Goal: Transaction & Acquisition: Purchase product/service

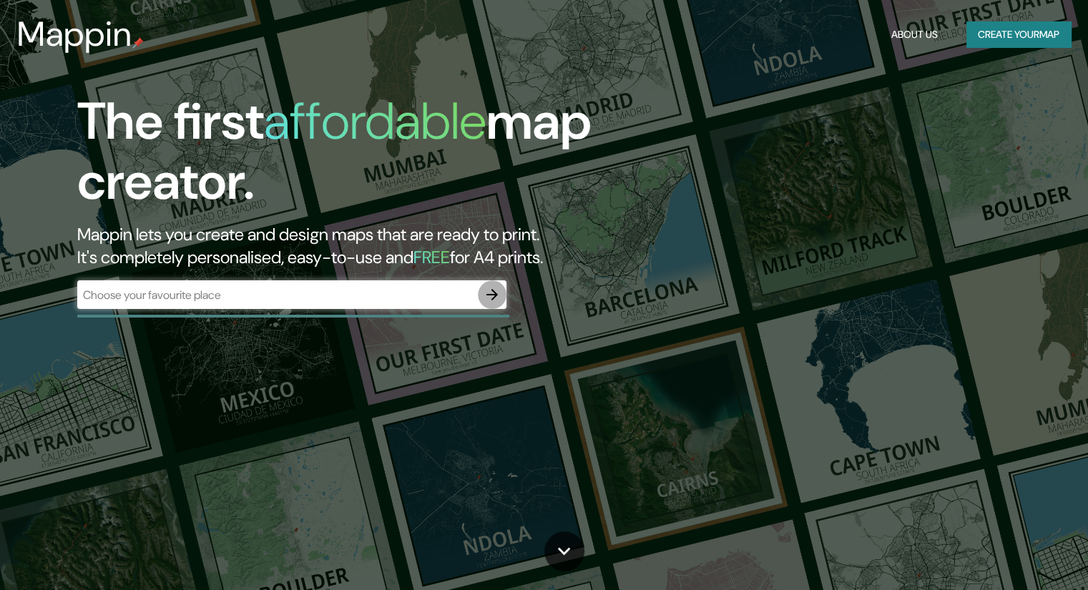
click at [496, 296] on icon "button" at bounding box center [491, 294] width 17 height 17
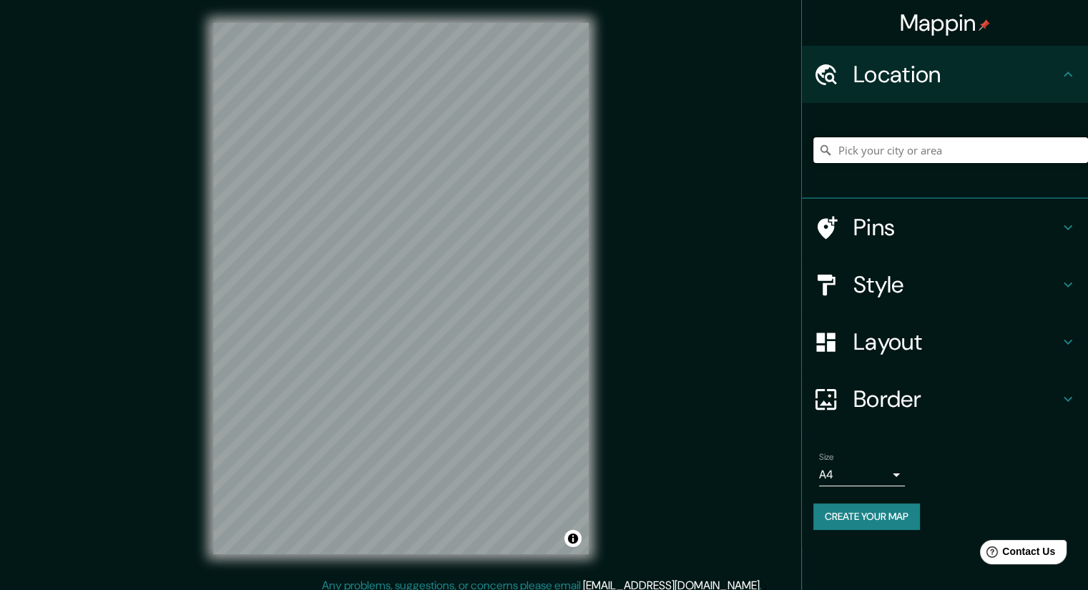
click at [861, 157] on input "Pick your city or area" at bounding box center [950, 150] width 275 height 26
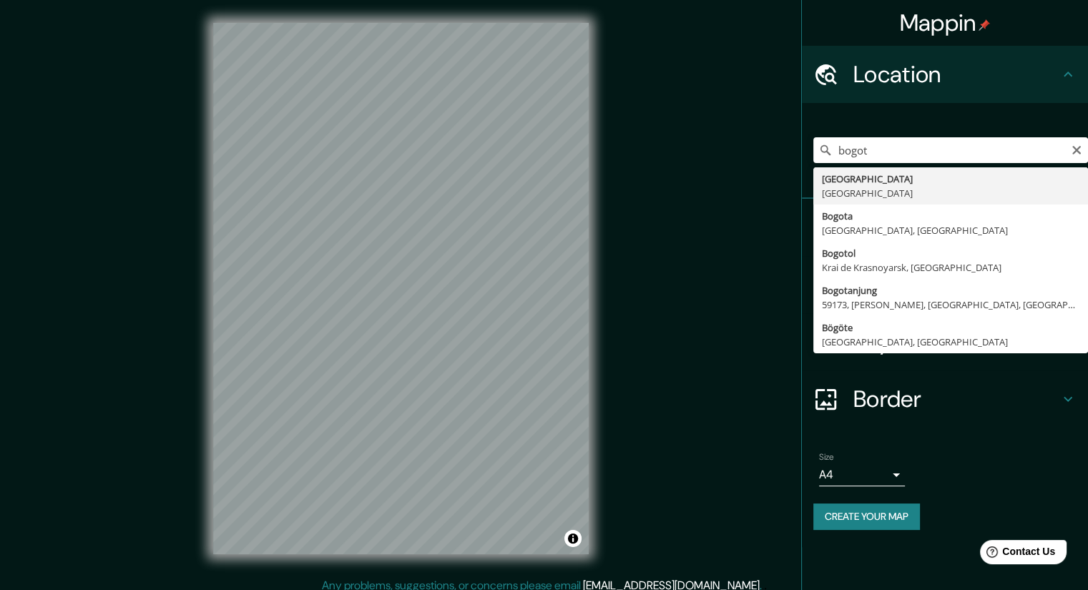
type input "[GEOGRAPHIC_DATA], [GEOGRAPHIC_DATA]"
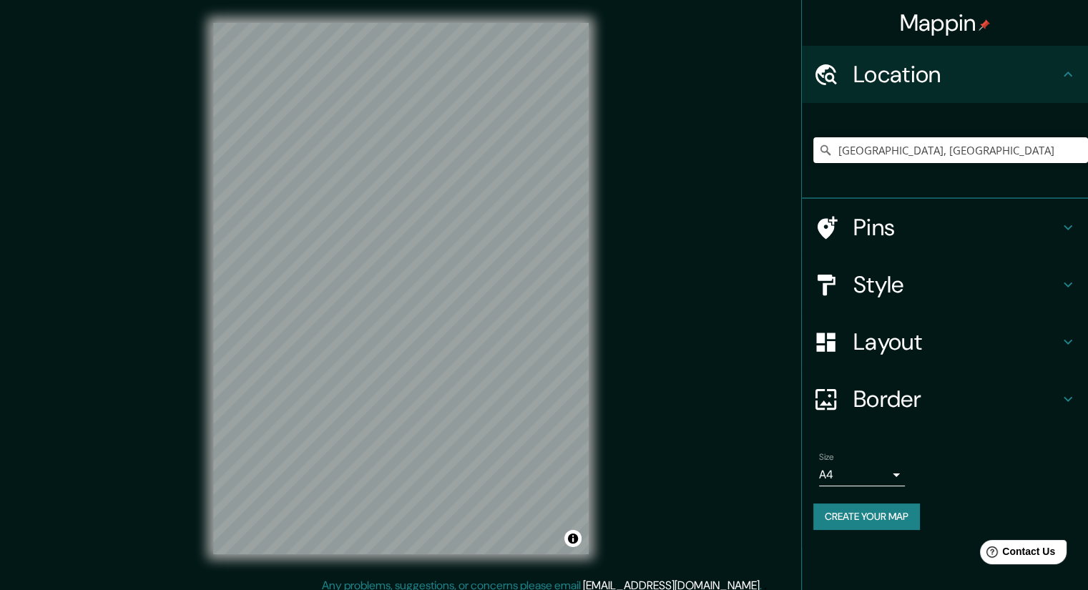
click at [1013, 228] on h4 "Pins" at bounding box center [956, 227] width 206 height 29
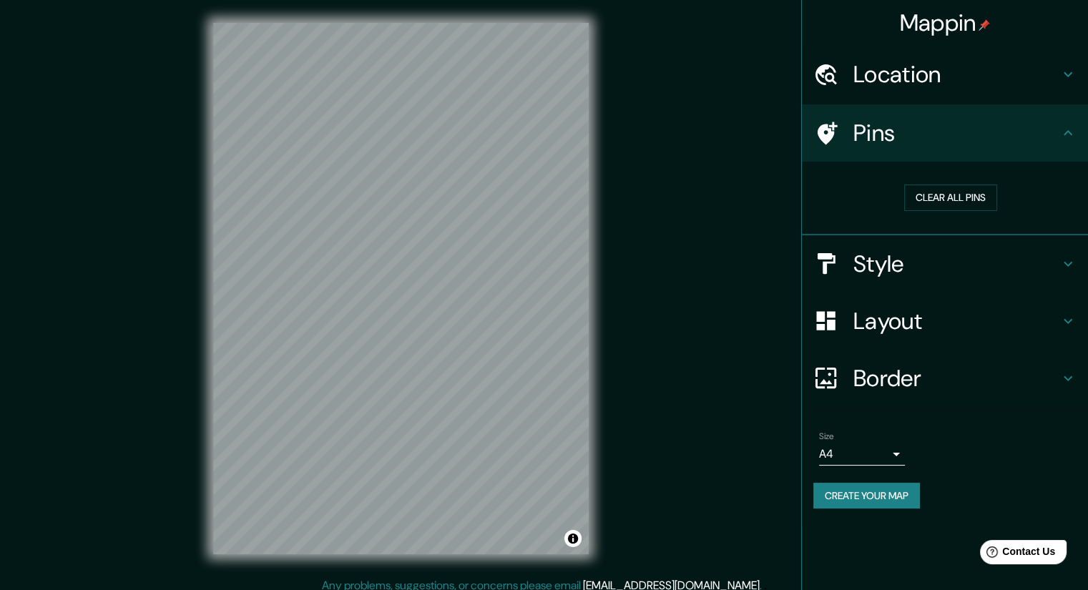
click at [1055, 255] on h4 "Style" at bounding box center [956, 264] width 206 height 29
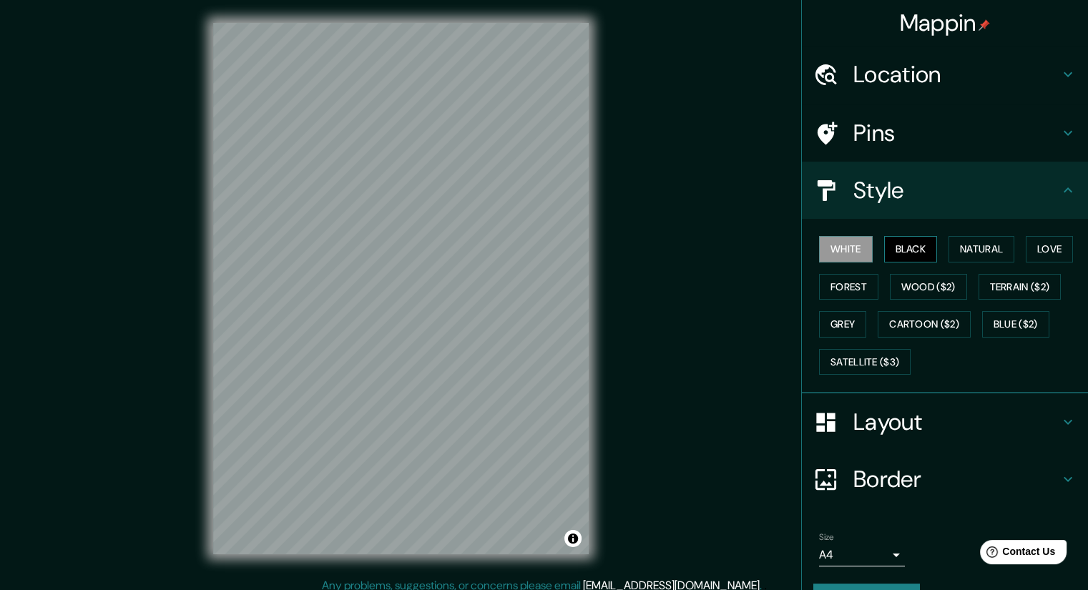
click at [905, 247] on button "Black" at bounding box center [911, 249] width 54 height 26
click at [828, 321] on button "Grey" at bounding box center [842, 324] width 47 height 26
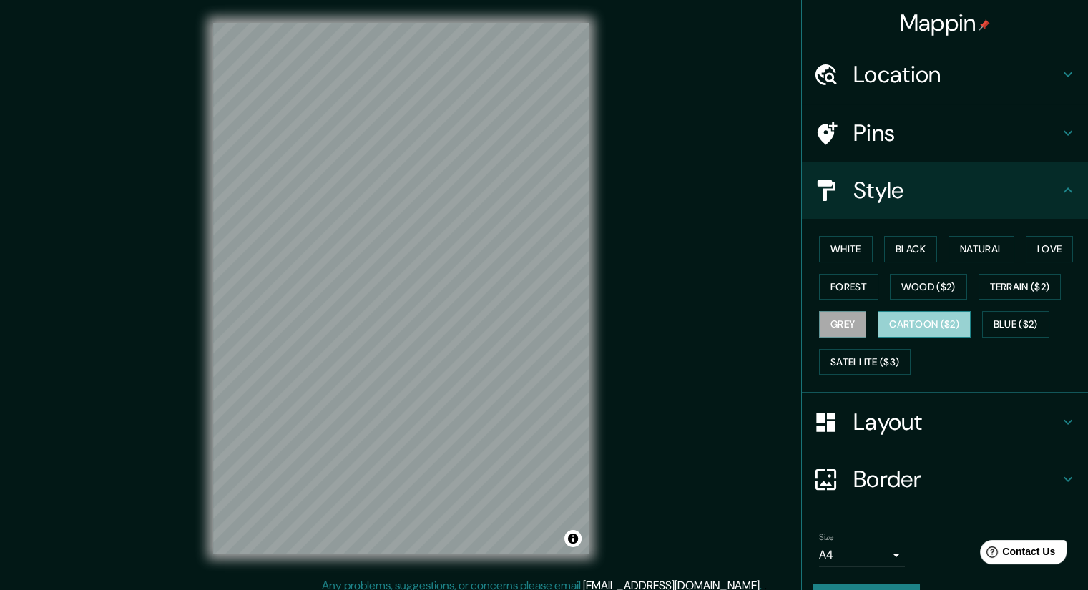
click at [904, 330] on button "Cartoon ($2)" at bounding box center [923, 324] width 93 height 26
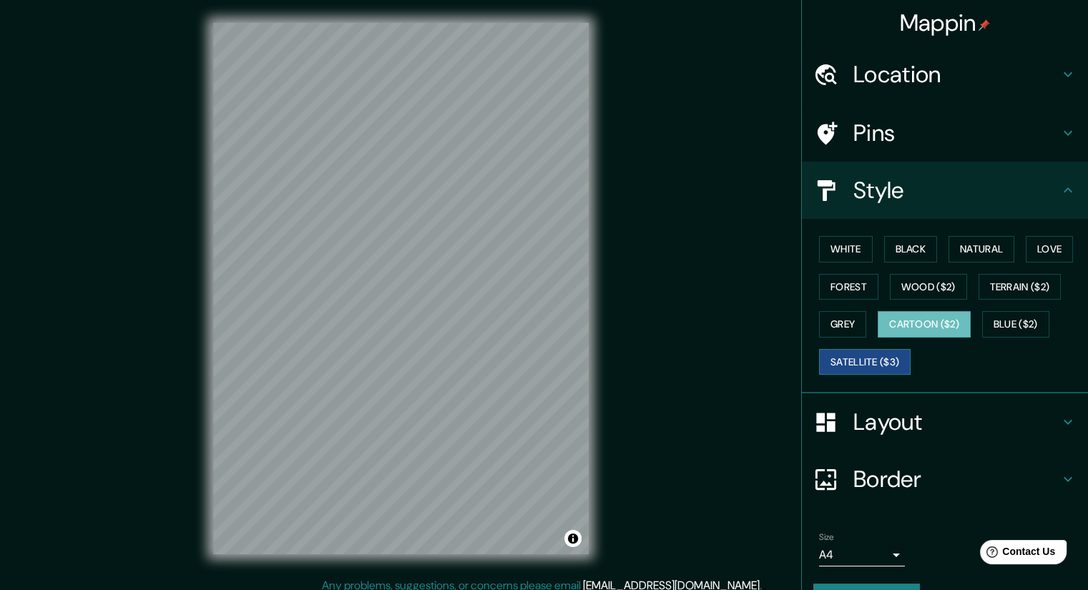
click at [875, 357] on button "Satellite ($3)" at bounding box center [865, 362] width 92 height 26
click at [928, 325] on button "Cartoon ($2)" at bounding box center [923, 324] width 93 height 26
click at [1018, 324] on button "Blue ($2)" at bounding box center [1015, 324] width 67 height 26
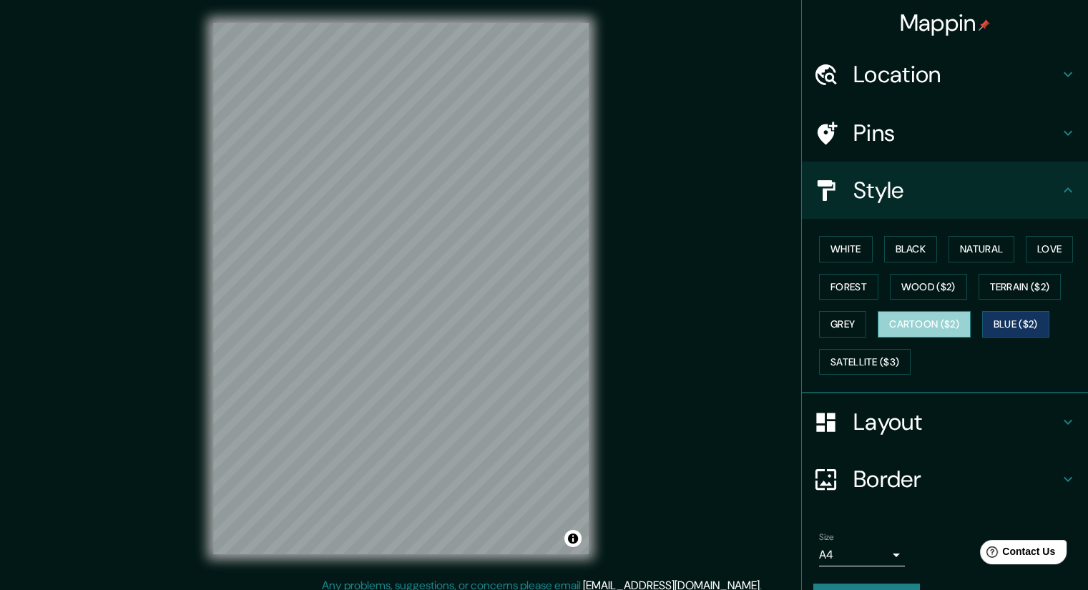
click at [923, 321] on button "Cartoon ($2)" at bounding box center [923, 324] width 93 height 26
click at [990, 321] on button "Blue ($2)" at bounding box center [1015, 324] width 67 height 26
click at [831, 245] on button "White" at bounding box center [846, 249] width 54 height 26
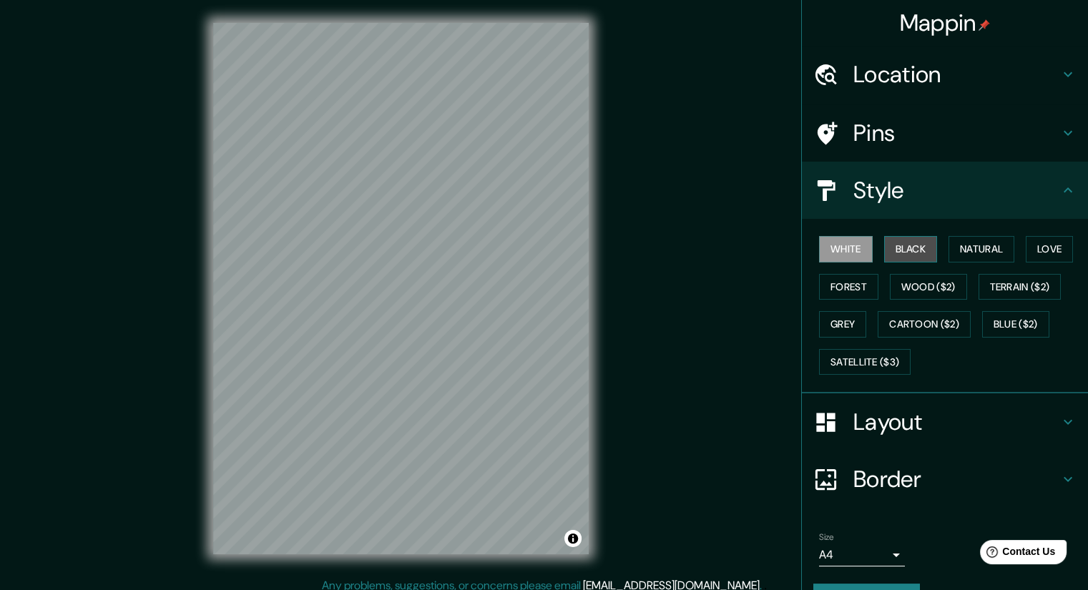
click at [900, 260] on button "Black" at bounding box center [911, 249] width 54 height 26
click at [960, 252] on button "Natural" at bounding box center [981, 249] width 66 height 26
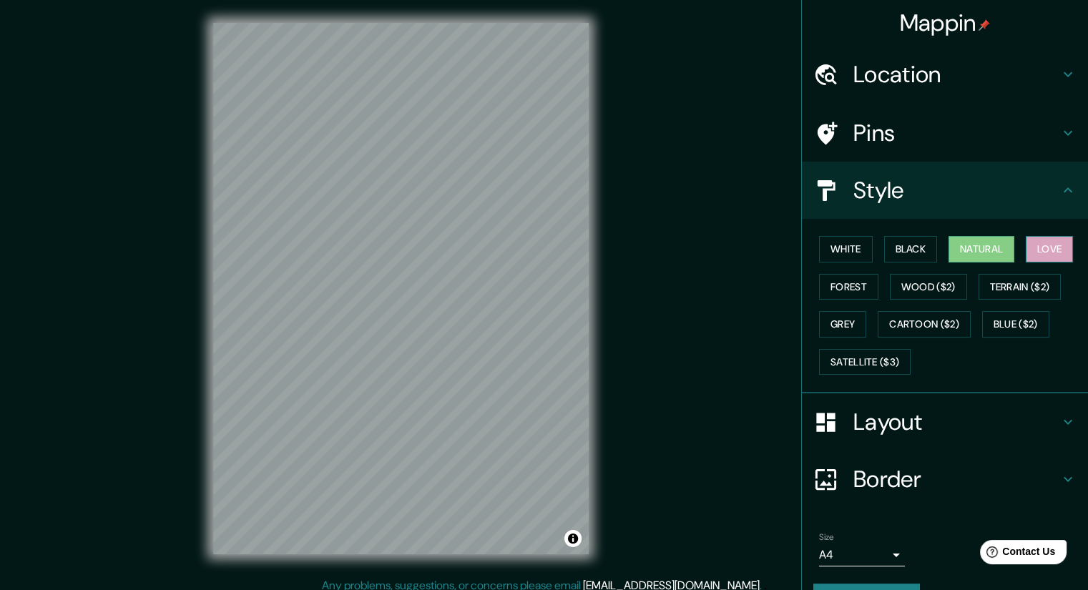
click at [1026, 245] on button "Love" at bounding box center [1049, 249] width 47 height 26
click at [837, 292] on button "Forest" at bounding box center [848, 287] width 59 height 26
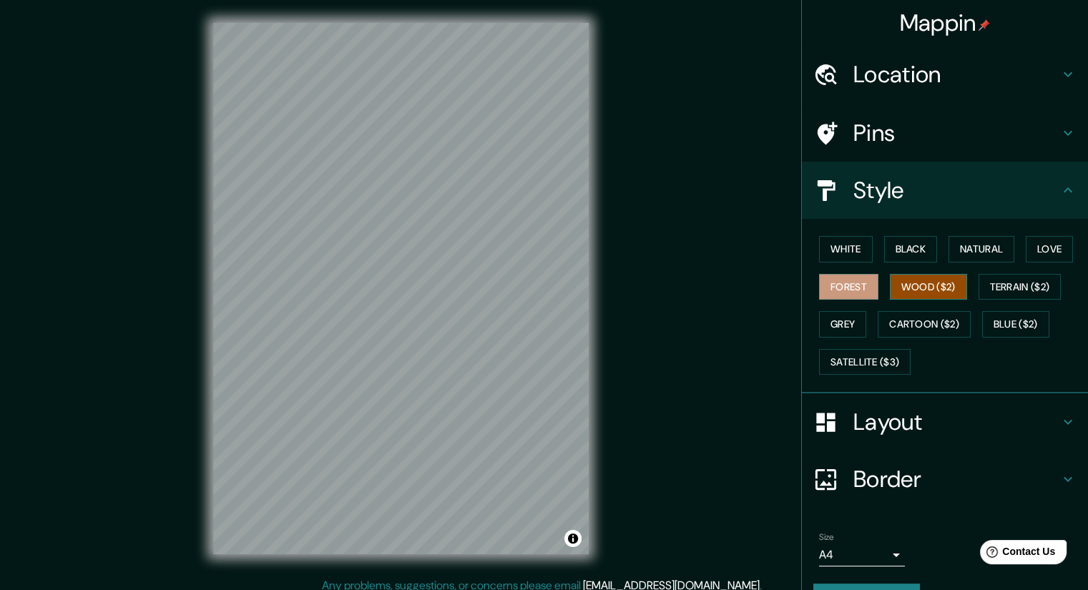
click at [931, 294] on button "Wood ($2)" at bounding box center [928, 287] width 77 height 26
click at [1008, 288] on button "Terrain ($2)" at bounding box center [1019, 287] width 83 height 26
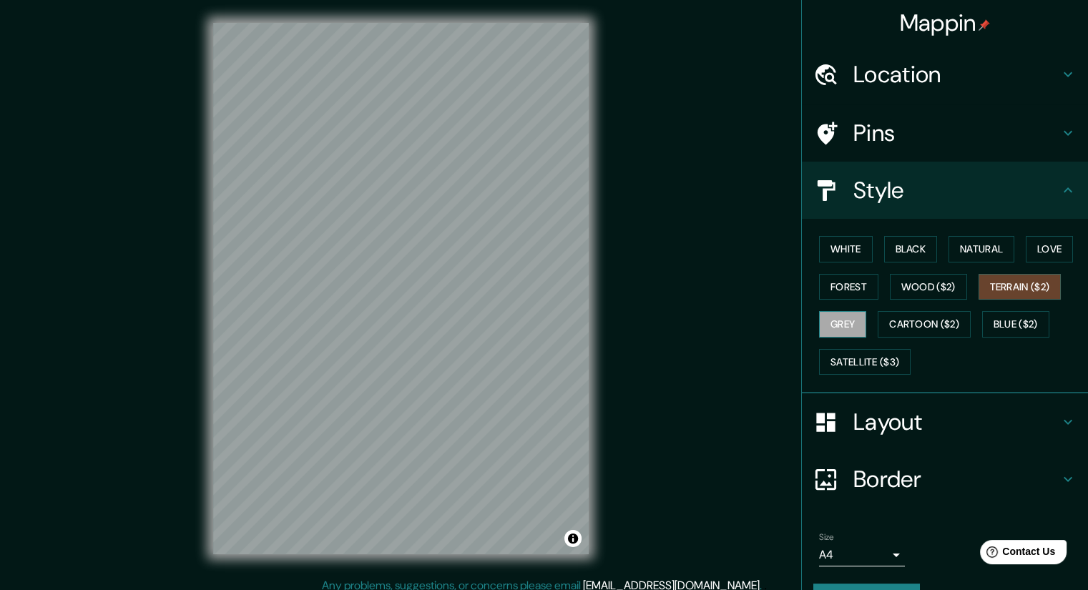
click at [832, 313] on div "White Black Natural Love Forest Wood ($2) Terrain ($2) Grey Cartoon ($2) Blue (…" at bounding box center [950, 305] width 275 height 150
click at [838, 328] on button "Grey" at bounding box center [842, 324] width 47 height 26
click at [910, 333] on button "Cartoon ($2)" at bounding box center [923, 324] width 93 height 26
click at [828, 332] on button "Grey" at bounding box center [842, 324] width 47 height 26
click at [849, 358] on button "Satellite ($3)" at bounding box center [865, 362] width 92 height 26
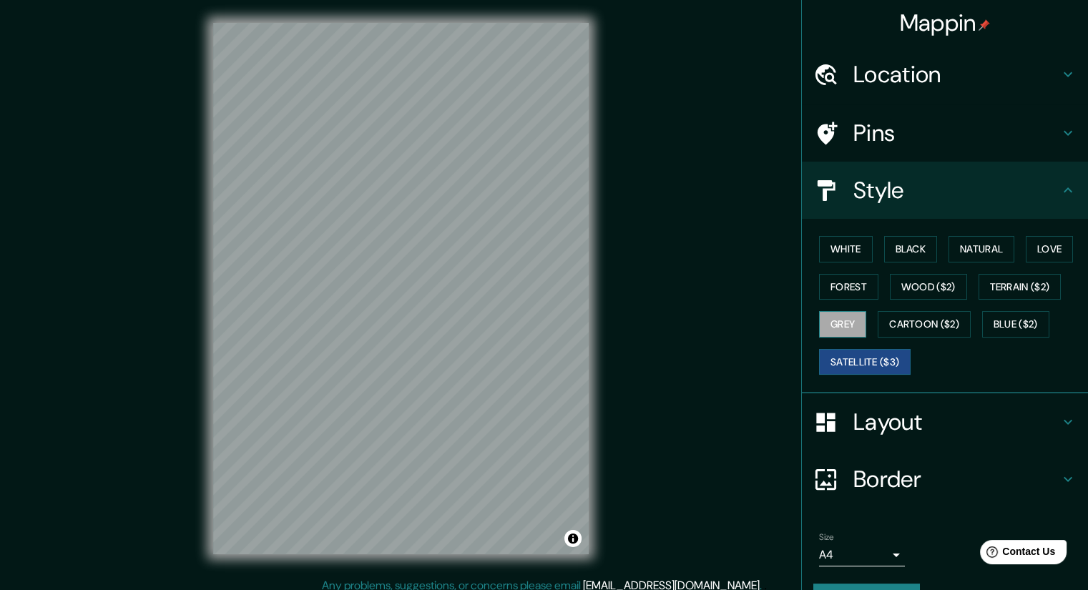
click at [827, 333] on button "Grey" at bounding box center [842, 324] width 47 height 26
click at [879, 355] on button "Satellite ($3)" at bounding box center [865, 362] width 92 height 26
click at [843, 257] on button "White" at bounding box center [846, 249] width 54 height 26
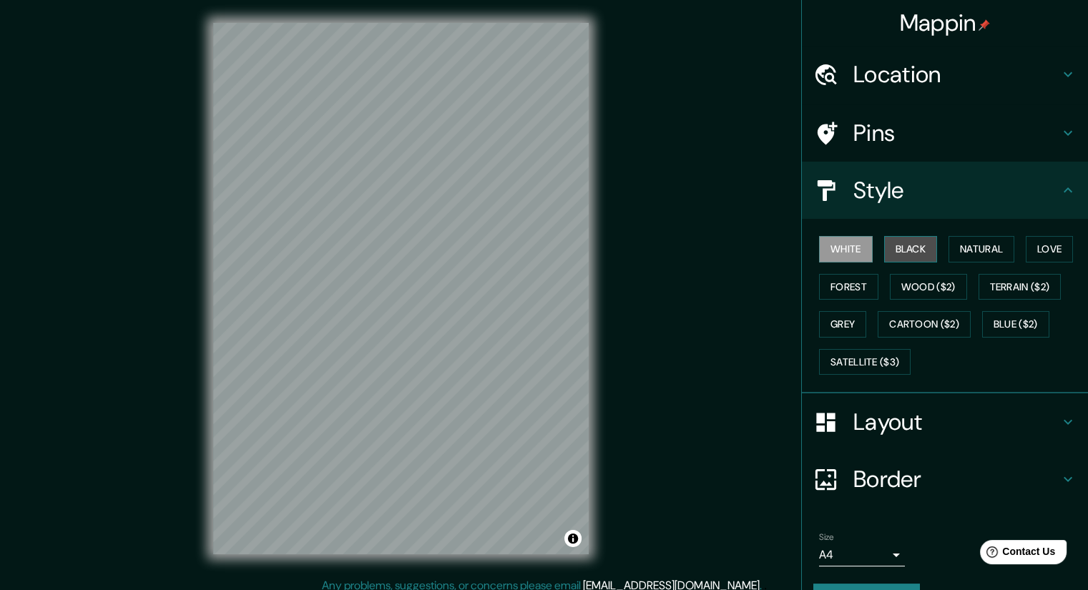
click at [904, 253] on button "Black" at bounding box center [911, 249] width 54 height 26
